Goal: Task Accomplishment & Management: Complete application form

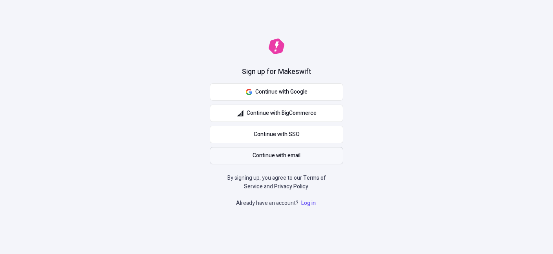
click at [313, 160] on button "Continue with email" at bounding box center [277, 155] width 134 height 17
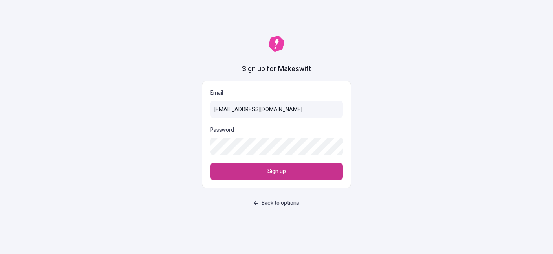
type input "[EMAIL_ADDRESS][DOMAIN_NAME]"
click at [295, 172] on button "Sign up" at bounding box center [276, 171] width 133 height 17
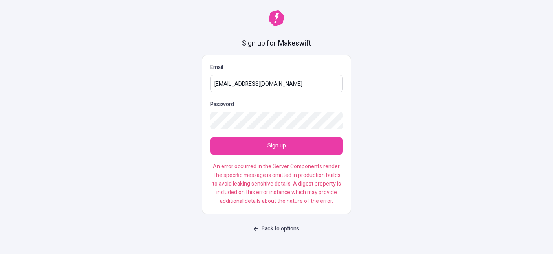
drag, startPoint x: 260, startPoint y: 75, endPoint x: 177, endPoint y: 81, distance: 83.4
click at [210, 81] on input "[EMAIL_ADDRESS][DOMAIN_NAME]" at bounding box center [276, 83] width 133 height 17
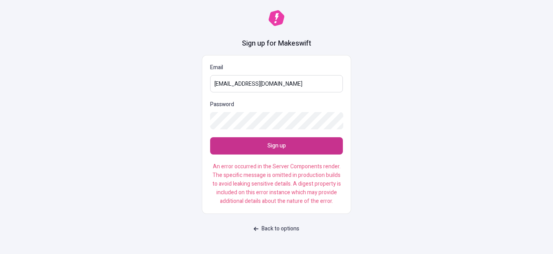
type input "gipot68269@eduhed.com"
click at [269, 145] on span "Sign up" at bounding box center [276, 145] width 18 height 9
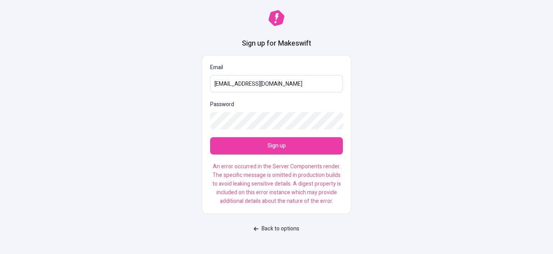
drag, startPoint x: 257, startPoint y: 86, endPoint x: 187, endPoint y: 88, distance: 70.0
click at [210, 88] on input "gipot68269@eduhed.com" at bounding box center [276, 83] width 133 height 17
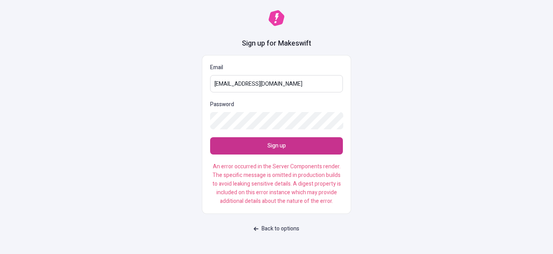
type input "sekesiy681@forexru.com"
click at [282, 154] on button "Sign up" at bounding box center [276, 145] width 133 height 17
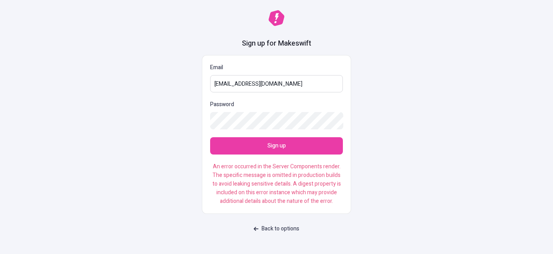
drag, startPoint x: 292, startPoint y: 79, endPoint x: 162, endPoint y: 72, distance: 130.6
click at [210, 75] on input "sekesiy681@forexru.com" at bounding box center [276, 83] width 133 height 17
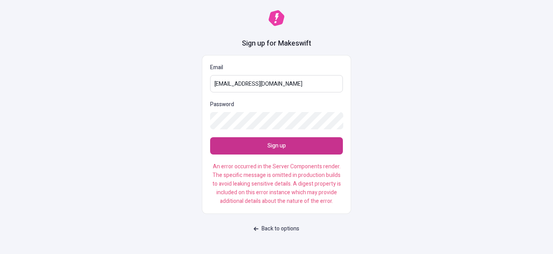
type input "moran50146@cigidea.com"
click at [291, 152] on button "Sign up" at bounding box center [276, 145] width 133 height 17
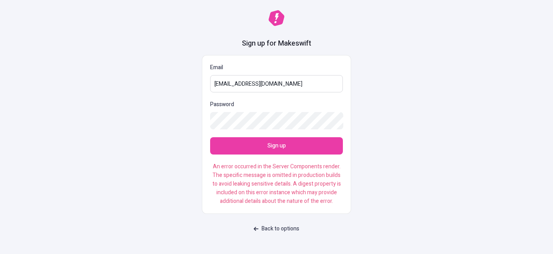
drag, startPoint x: 293, startPoint y: 83, endPoint x: 171, endPoint y: 53, distance: 125.7
click at [210, 75] on input "moran50146@cigidea.com" at bounding box center [276, 83] width 133 height 17
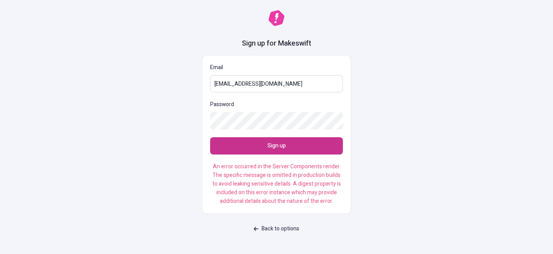
type input "hewibew274@forexru.com"
click at [266, 150] on button "Sign up" at bounding box center [276, 145] width 133 height 17
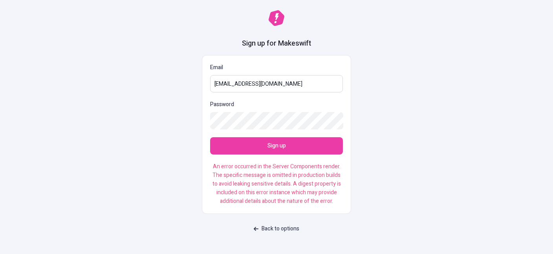
drag, startPoint x: 284, startPoint y: 82, endPoint x: 188, endPoint y: 78, distance: 96.3
click at [210, 78] on input "hewibew274@forexru.com" at bounding box center [276, 83] width 133 height 17
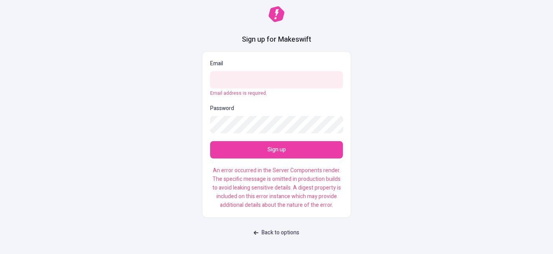
click at [379, 204] on div "Sign up for Makeswift Email Email address is required. Password Sign up An erro…" at bounding box center [276, 127] width 553 height 254
click at [280, 207] on span "Back to options" at bounding box center [281, 232] width 38 height 9
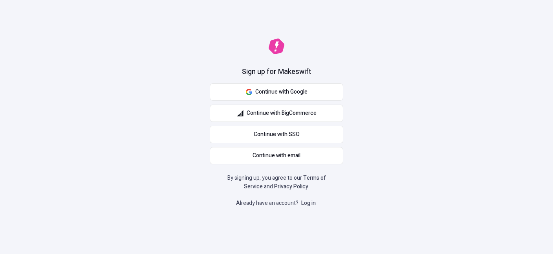
click at [306, 203] on link "Log in" at bounding box center [309, 203] width 18 height 8
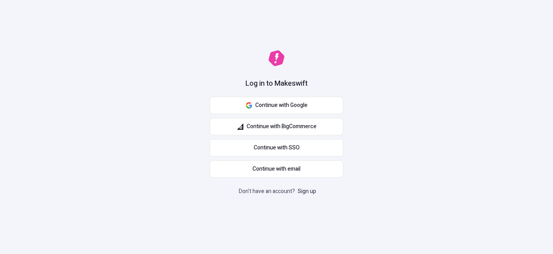
click at [310, 193] on link "Sign up" at bounding box center [307, 191] width 22 height 8
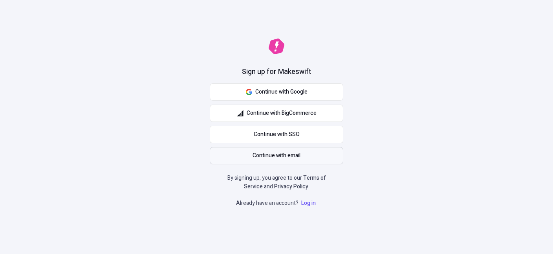
click at [302, 162] on button "Continue with email" at bounding box center [277, 155] width 134 height 17
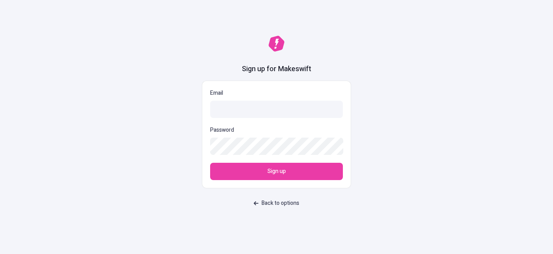
drag, startPoint x: 455, startPoint y: 163, endPoint x: 450, endPoint y: 163, distance: 4.7
click at [451, 163] on div "Sign up for Makeswift Email Password Sign up Back to options" at bounding box center [276, 127] width 553 height 254
click at [268, 199] on span "Back to options" at bounding box center [281, 203] width 38 height 9
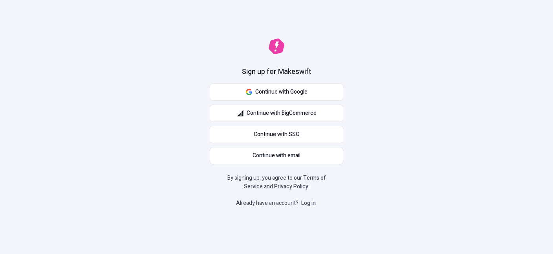
click at [309, 203] on link "Log in" at bounding box center [309, 203] width 18 height 8
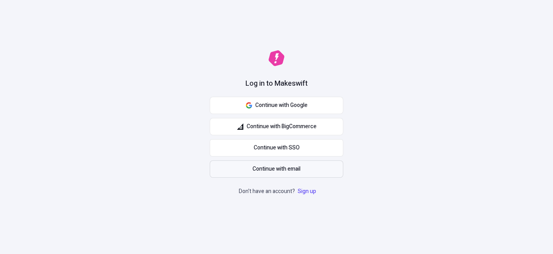
click at [305, 165] on button "Continue with email" at bounding box center [277, 168] width 134 height 17
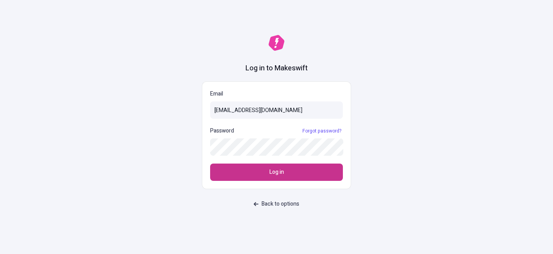
type input "[EMAIL_ADDRESS][DOMAIN_NAME]"
click at [278, 168] on span "Log in" at bounding box center [276, 172] width 15 height 9
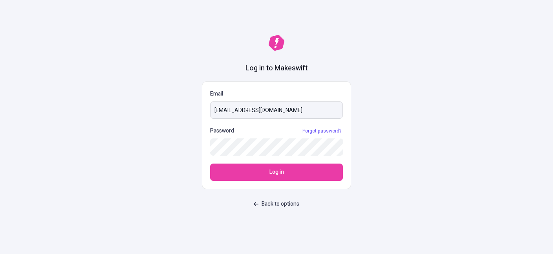
drag, startPoint x: 291, startPoint y: 112, endPoint x: 139, endPoint y: 103, distance: 152.3
click at [210, 103] on input "[EMAIL_ADDRESS][DOMAIN_NAME]" at bounding box center [276, 109] width 133 height 17
type input "[EMAIL_ADDRESS][DOMAIN_NAME]"
click at [276, 204] on span "Back to options" at bounding box center [281, 204] width 38 height 9
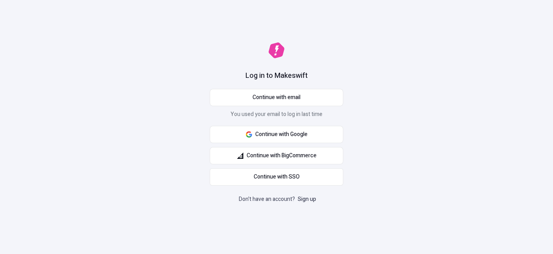
click at [310, 201] on link "Sign up" at bounding box center [307, 199] width 22 height 8
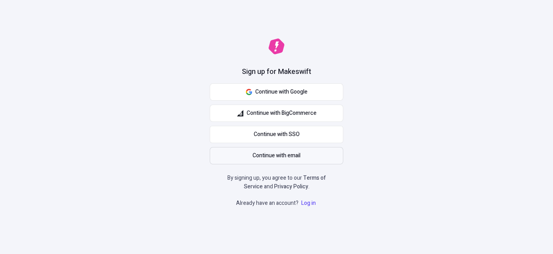
click at [285, 153] on span "Continue with email" at bounding box center [277, 155] width 48 height 9
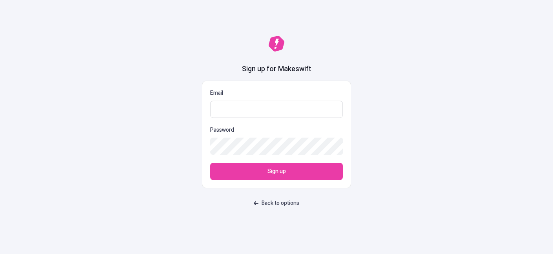
paste input "[EMAIL_ADDRESS][DOMAIN_NAME]"
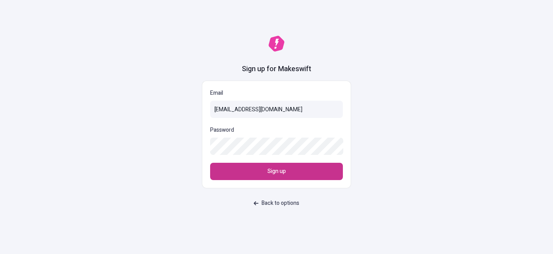
click at [287, 168] on button "Sign up" at bounding box center [276, 171] width 133 height 17
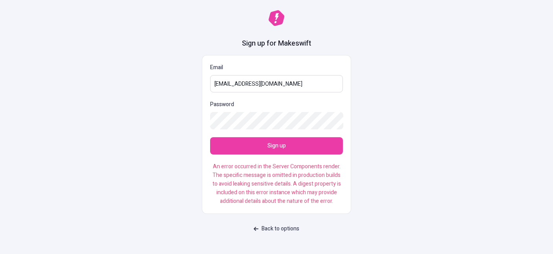
drag, startPoint x: 218, startPoint y: 83, endPoint x: 206, endPoint y: 83, distance: 12.6
click at [210, 83] on input "[EMAIL_ADDRESS][DOMAIN_NAME]" at bounding box center [276, 83] width 133 height 17
click at [300, 75] on input "[EMAIL_ADDRESS][DOMAIN_NAME]" at bounding box center [276, 83] width 133 height 17
click at [286, 87] on input "[EMAIL_ADDRESS][DOMAIN_NAME]" at bounding box center [276, 83] width 133 height 17
drag, startPoint x: 192, startPoint y: 87, endPoint x: 183, endPoint y: 87, distance: 9.0
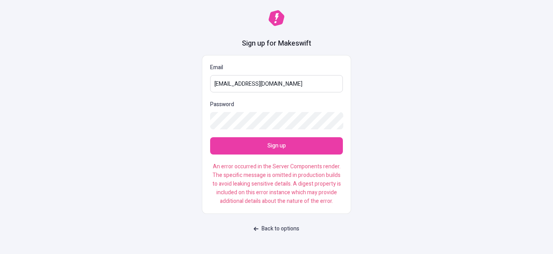
click at [210, 87] on input "[EMAIL_ADDRESS][DOMAIN_NAME]" at bounding box center [276, 83] width 133 height 17
type input "[EMAIL_ADDRESS][DOMAIN_NAME]"
drag, startPoint x: 183, startPoint y: 87, endPoint x: 151, endPoint y: 88, distance: 32.2
click at [151, 88] on div "Sign up for Makeswift Email [EMAIL_ADDRESS][DOMAIN_NAME] Password Sign up An er…" at bounding box center [276, 127] width 553 height 254
drag, startPoint x: 282, startPoint y: 84, endPoint x: 134, endPoint y: 84, distance: 147.7
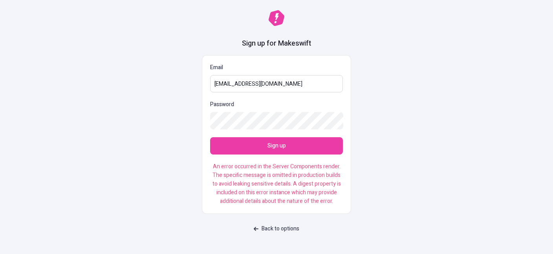
click at [210, 86] on input "[EMAIL_ADDRESS][DOMAIN_NAME]" at bounding box center [276, 83] width 133 height 17
type input "[EMAIL_ADDRESS][DOMAIN_NAME]"
click at [281, 87] on input "[EMAIL_ADDRESS][DOMAIN_NAME]" at bounding box center [276, 83] width 133 height 17
click at [288, 225] on span "Back to options" at bounding box center [281, 228] width 38 height 9
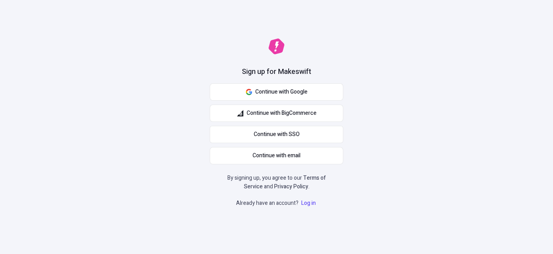
click at [311, 199] on p "Already have an account? Log in" at bounding box center [276, 203] width 81 height 9
click at [311, 203] on link "Log in" at bounding box center [309, 203] width 18 height 8
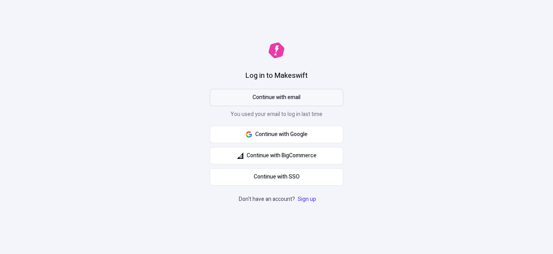
click at [301, 97] on button "Continue with email" at bounding box center [277, 97] width 134 height 17
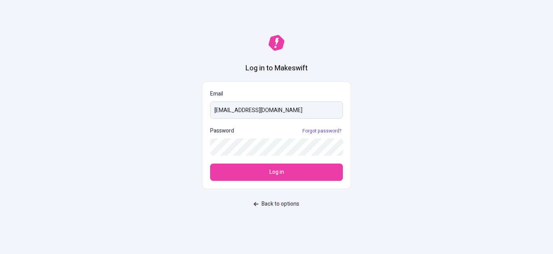
drag, startPoint x: 295, startPoint y: 111, endPoint x: 135, endPoint y: 87, distance: 161.7
click at [210, 101] on input "[EMAIL_ADDRESS][DOMAIN_NAME]" at bounding box center [276, 109] width 133 height 17
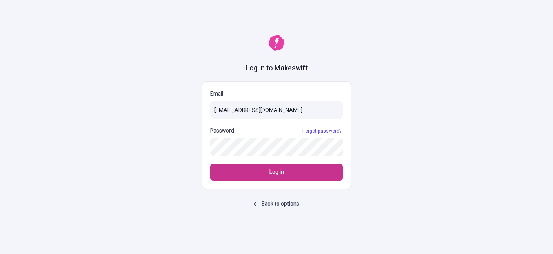
click at [262, 171] on button "Log in" at bounding box center [276, 171] width 133 height 17
click at [262, 172] on button "Log in" at bounding box center [276, 171] width 133 height 17
click at [262, 173] on button "Log in" at bounding box center [276, 171] width 133 height 17
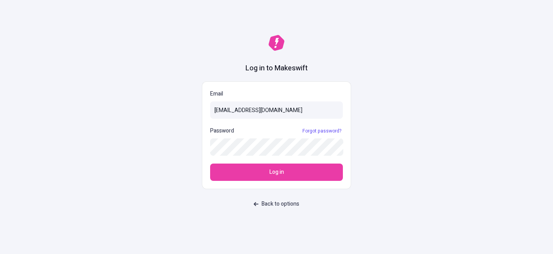
click at [355, 173] on div "Log in to Makeswift Email [EMAIL_ADDRESS][DOMAIN_NAME] Password Forgot password…" at bounding box center [276, 127] width 553 height 254
click at [371, 170] on div "Log in to Makeswift Email [EMAIL_ADDRESS][DOMAIN_NAME] Password Forgot password…" at bounding box center [276, 127] width 553 height 254
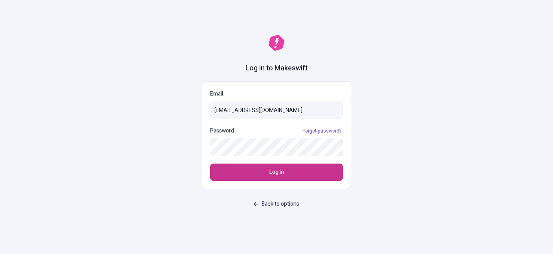
click at [316, 174] on button "Log in" at bounding box center [276, 171] width 133 height 17
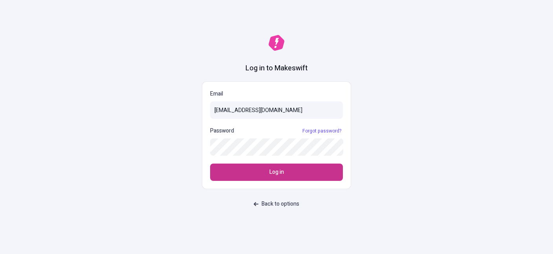
click at [316, 174] on button "Log in" at bounding box center [276, 171] width 133 height 17
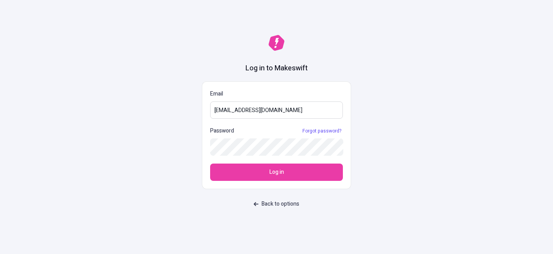
click at [217, 110] on input "[EMAIL_ADDRESS][DOMAIN_NAME]" at bounding box center [276, 109] width 133 height 17
type input "[EMAIL_ADDRESS][DOMAIN_NAME]"
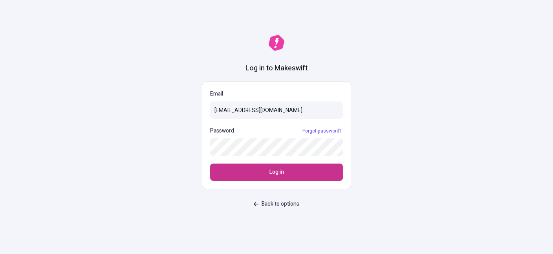
click at [295, 169] on button "Log in" at bounding box center [276, 171] width 133 height 17
click at [306, 172] on button "Log in" at bounding box center [276, 171] width 133 height 17
click at [231, 171] on button "Log in" at bounding box center [276, 171] width 133 height 17
click at [276, 172] on span "Log in" at bounding box center [276, 172] width 15 height 9
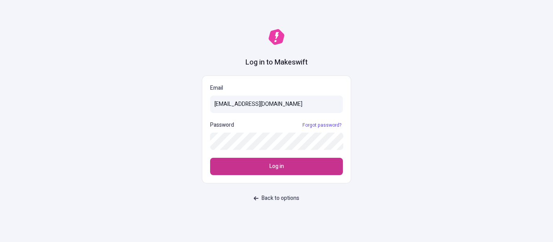
click at [260, 166] on button "Log in" at bounding box center [276, 165] width 133 height 17
